Goal: Task Accomplishment & Management: Complete application form

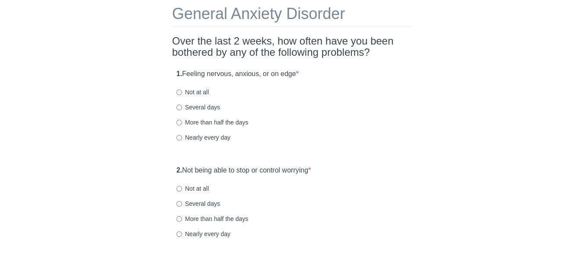
scroll to position [43, 0]
click at [181, 106] on input "Several days" at bounding box center [179, 107] width 6 height 6
radio input "true"
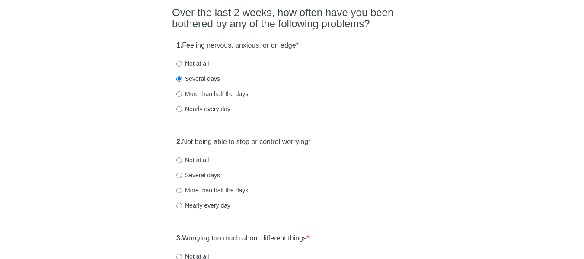
scroll to position [87, 0]
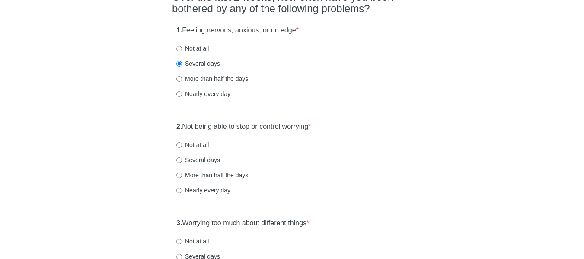
click at [182, 126] on strong "2." at bounding box center [179, 126] width 6 height 7
drag, startPoint x: 175, startPoint y: 126, endPoint x: 316, endPoint y: 125, distance: 140.6
click at [316, 125] on div "2. Not being able to stop or control worrying * Not at all Several days More th…" at bounding box center [292, 163] width 240 height 90
click at [180, 145] on input "Not at all" at bounding box center [179, 145] width 6 height 6
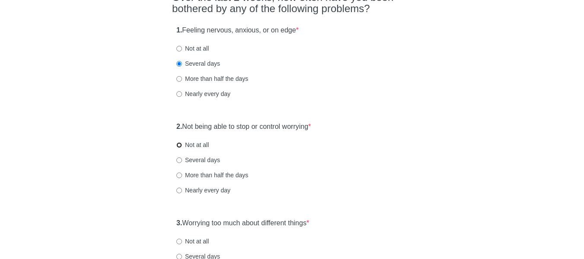
radio input "true"
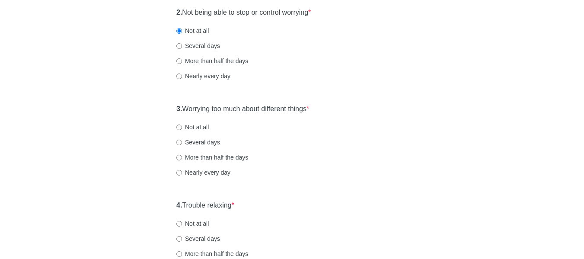
scroll to position [216, 0]
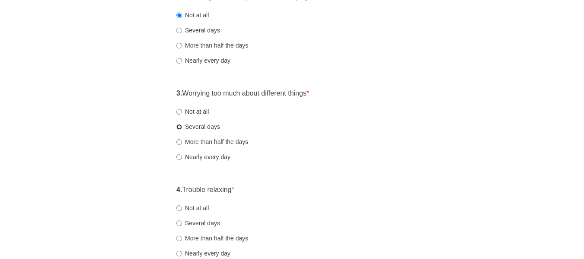
click at [180, 128] on input "Several days" at bounding box center [179, 127] width 6 height 6
radio input "true"
click at [173, 192] on div "4. Trouble relaxing * Not at all Several days More than half the days Nearly ev…" at bounding box center [292, 226] width 240 height 90
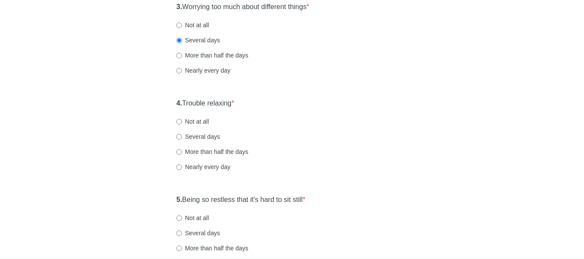
scroll to position [346, 0]
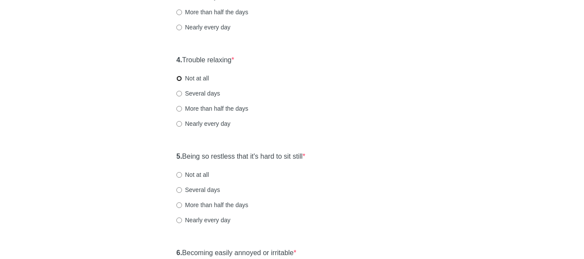
click at [179, 79] on input "Not at all" at bounding box center [179, 79] width 6 height 6
radio input "true"
click at [168, 156] on div "General Anxiety Disorder Over the last 2 weeks, how often have you been bothere…" at bounding box center [292, 61] width 253 height 752
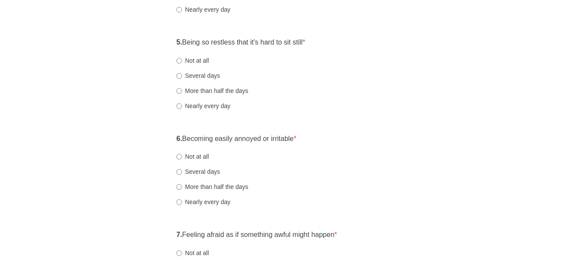
scroll to position [476, 0]
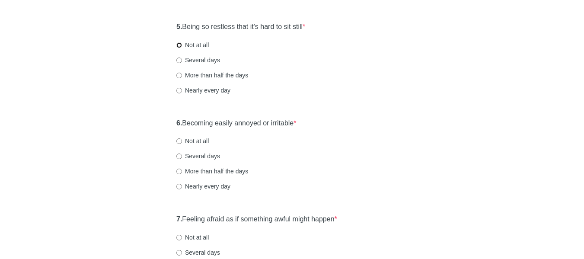
click at [177, 43] on input "Not at all" at bounding box center [179, 45] width 6 height 6
radio input "true"
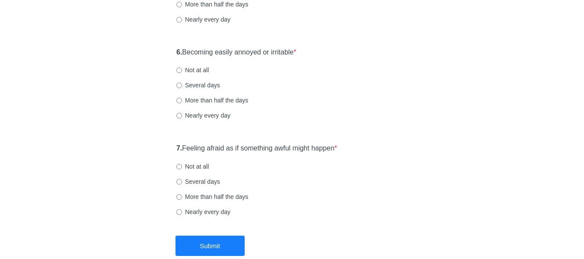
scroll to position [562, 0]
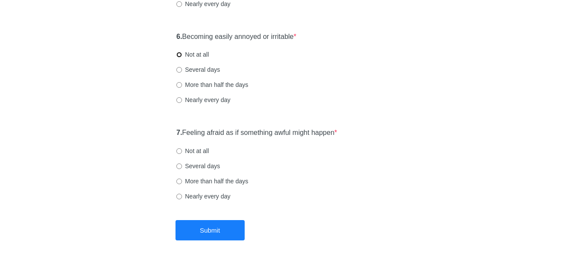
click at [178, 56] on input "Not at all" at bounding box center [179, 55] width 6 height 6
radio input "true"
click at [182, 151] on input "Not at all" at bounding box center [179, 151] width 6 height 6
radio input "true"
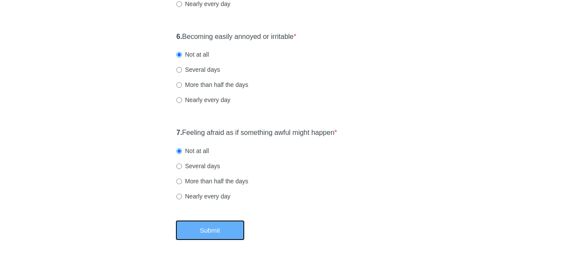
click at [211, 227] on button "Submit" at bounding box center [210, 230] width 69 height 20
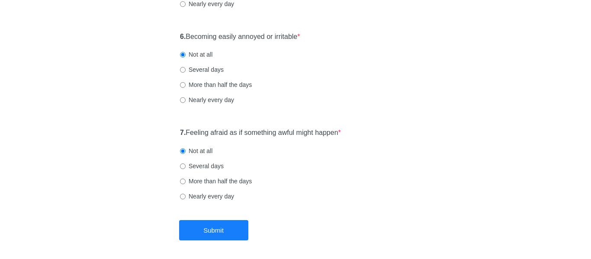
scroll to position [0, 0]
